Goal: Task Accomplishment & Management: Manage account settings

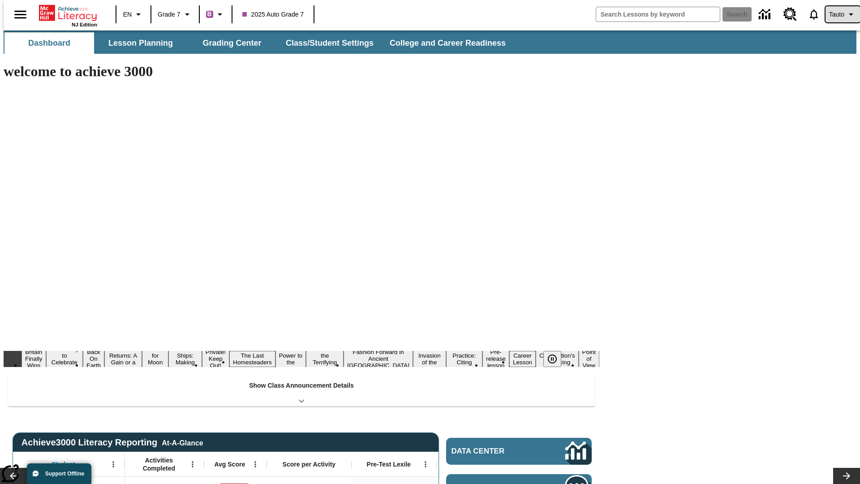
click at [838, 14] on span "Tauto" at bounding box center [836, 14] width 15 height 9
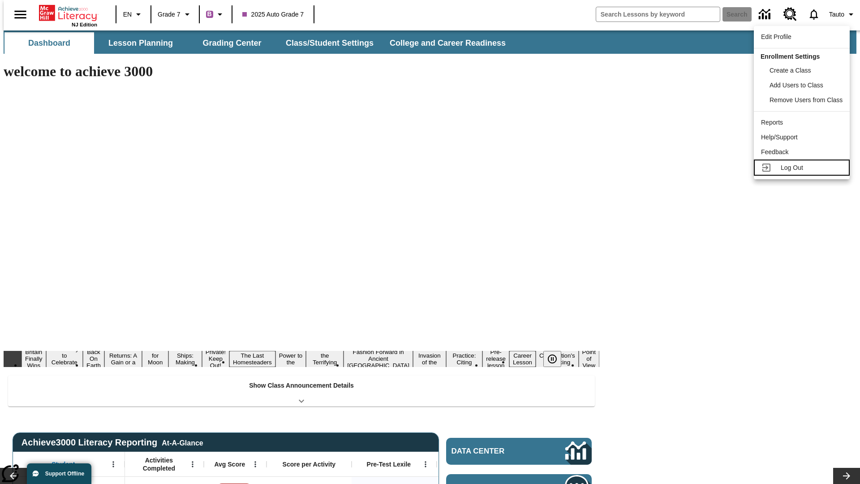
click at [803, 164] on span "Log Out" at bounding box center [791, 167] width 22 height 7
